Goal: Task Accomplishment & Management: Use online tool/utility

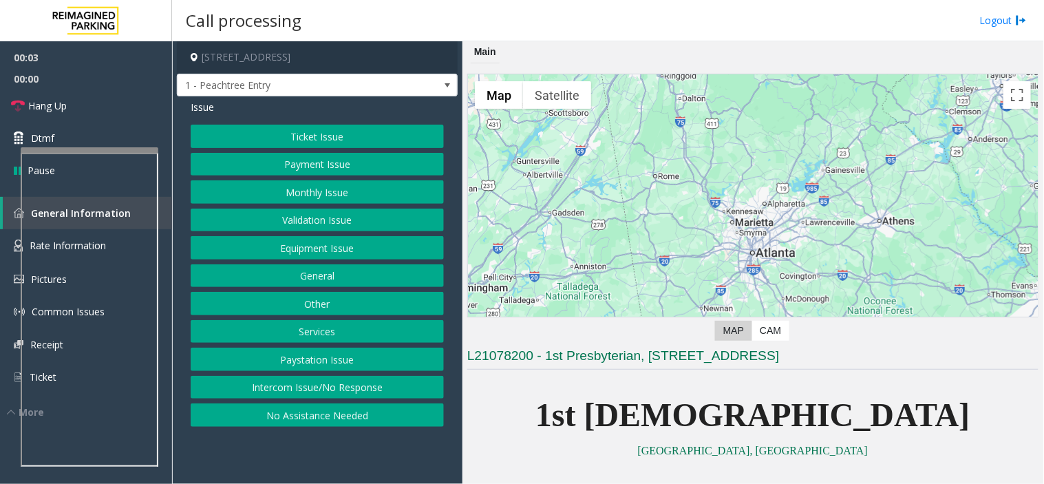
click at [344, 388] on button "Intercom Issue/No Response" at bounding box center [317, 387] width 253 height 23
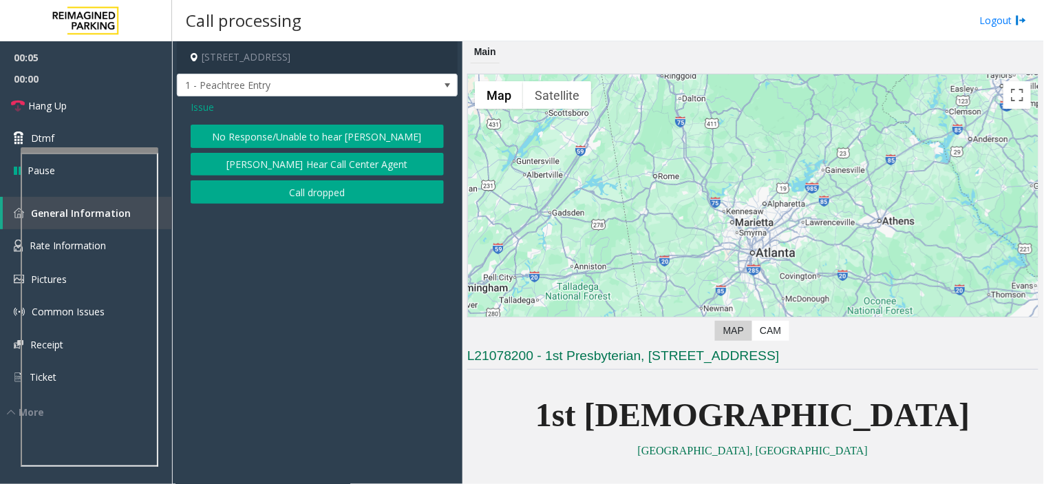
click at [259, 132] on button "No Response/Unable to hear [PERSON_NAME]" at bounding box center [317, 136] width 253 height 23
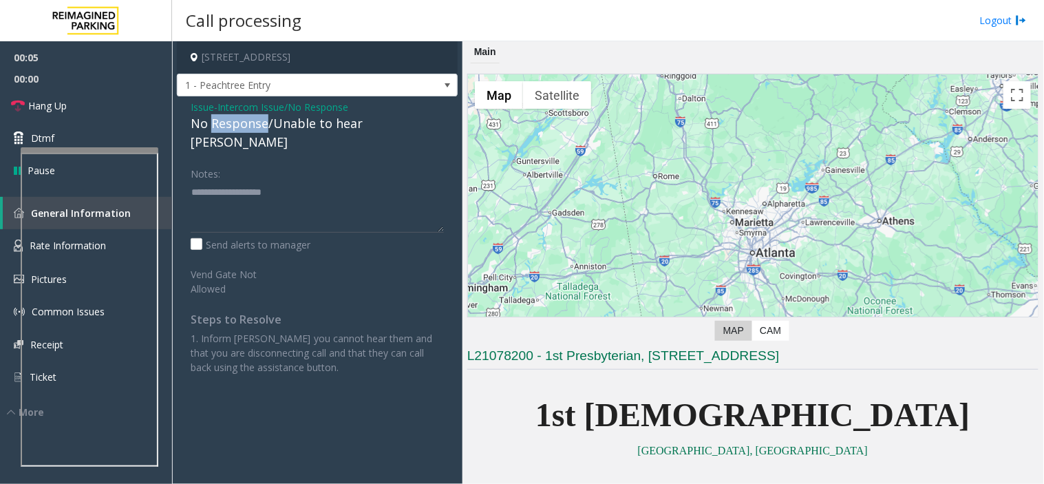
click at [259, 132] on div "No Response/Unable to hear [PERSON_NAME]" at bounding box center [317, 132] width 253 height 37
type textarea "**********"
click at [81, 98] on link "Hang Up" at bounding box center [86, 105] width 172 height 32
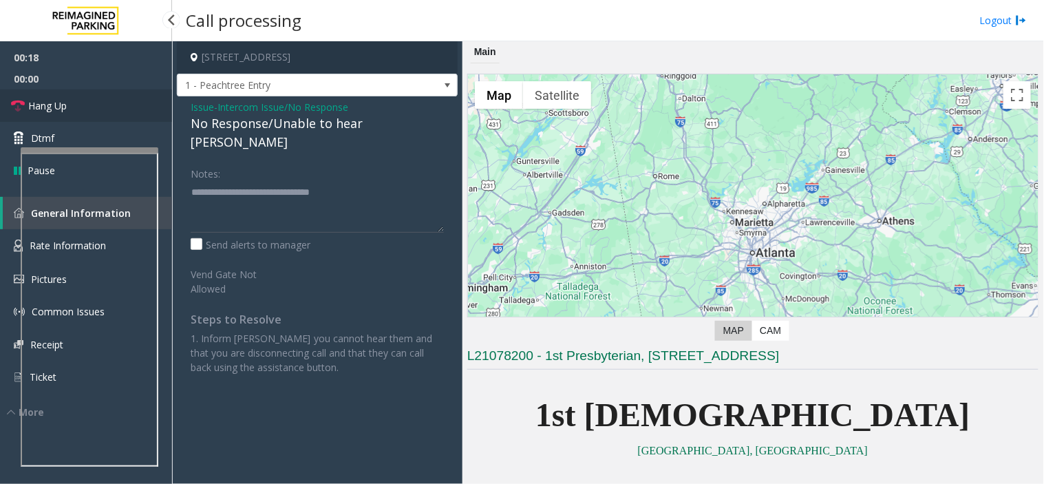
click at [81, 98] on link "Hang Up" at bounding box center [86, 105] width 172 height 32
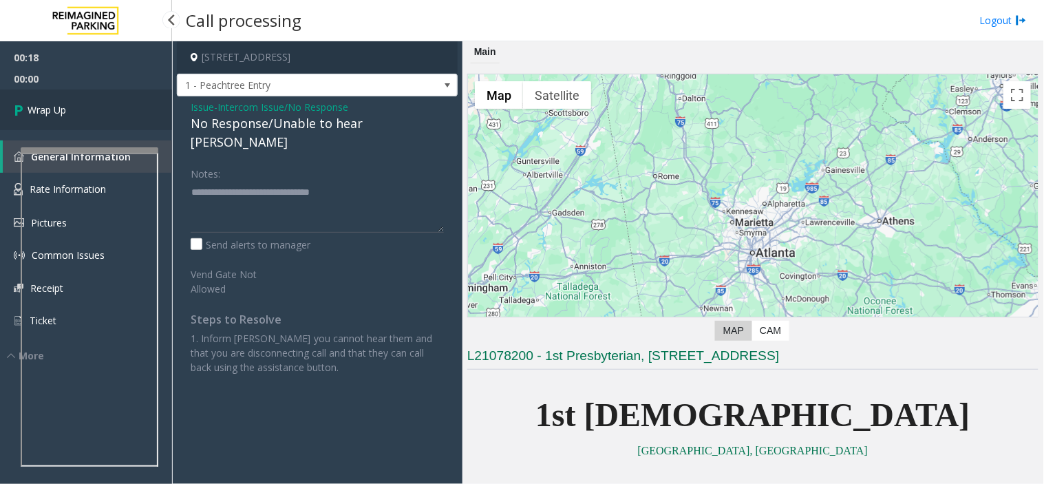
click at [81, 98] on link "Wrap Up" at bounding box center [86, 109] width 172 height 41
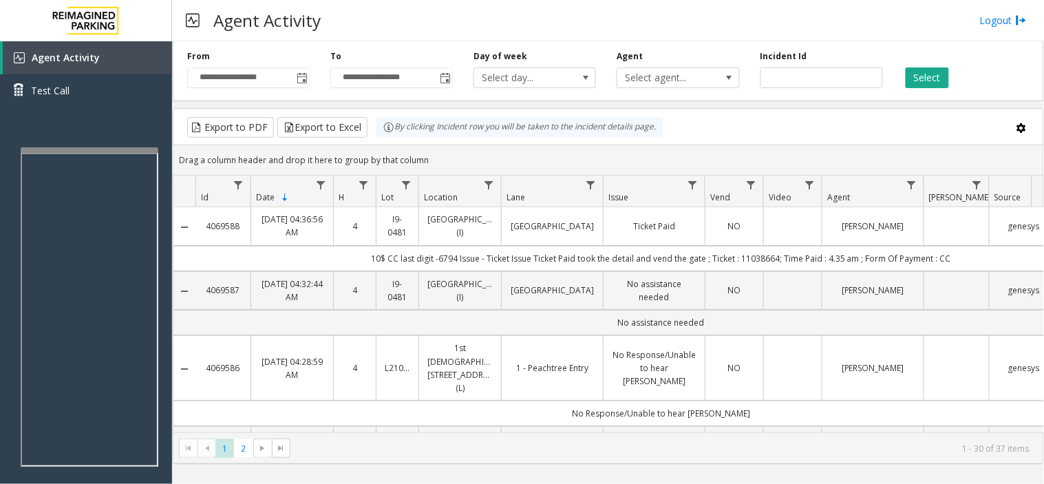
click at [191, 180] on th "Data table" at bounding box center [184, 191] width 22 height 32
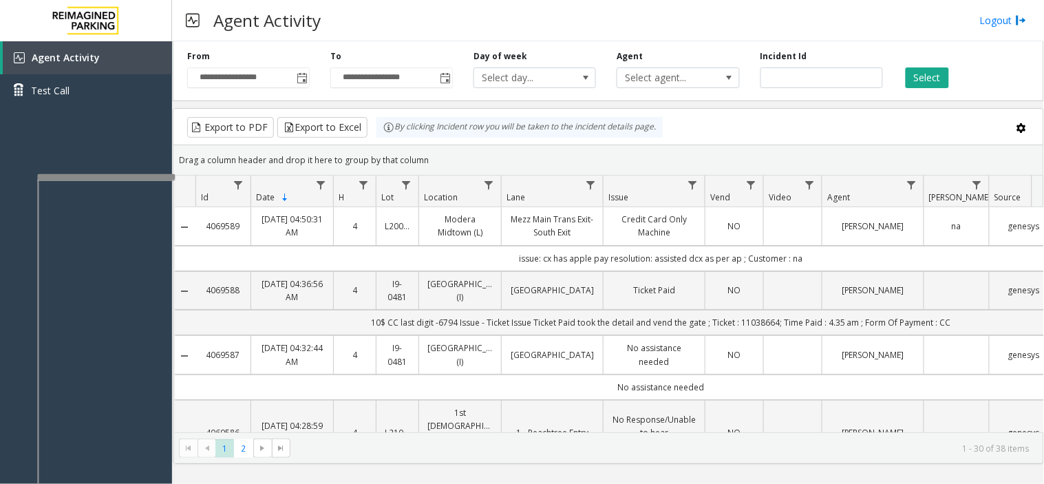
click at [61, 175] on div at bounding box center [106, 177] width 138 height 6
click at [996, 23] on link "Logout" at bounding box center [1003, 20] width 47 height 14
